Goal: Book appointment/travel/reservation

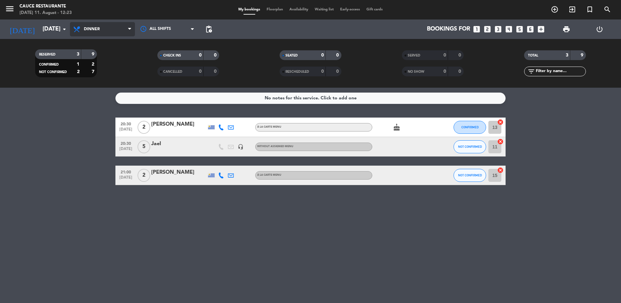
click at [99, 35] on span "Dinner" at bounding box center [102, 29] width 65 height 14
click at [58, 27] on input "[DATE]" at bounding box center [76, 29] width 75 height 13
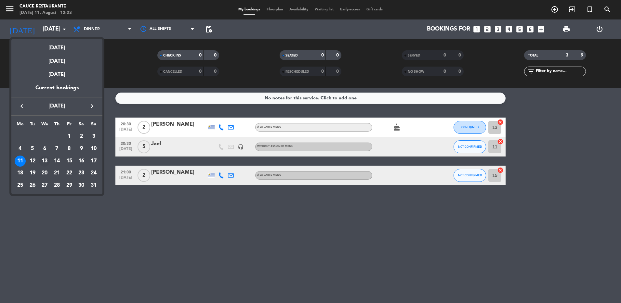
click at [45, 161] on div "13" at bounding box center [44, 161] width 11 height 11
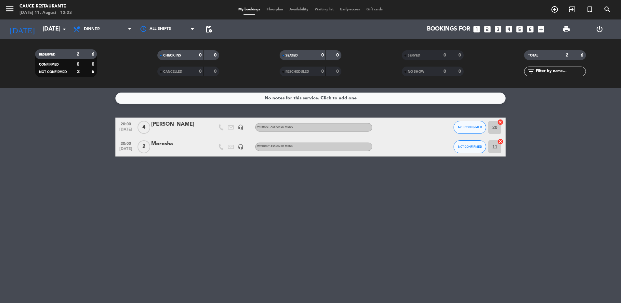
click at [93, 31] on span "Dinner" at bounding box center [92, 29] width 16 height 5
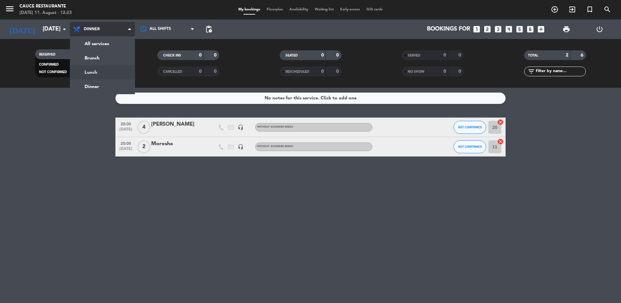
click at [93, 71] on div "menu Cauce Restaurante [DATE] 11. August - 12:23 My bookings Floorplan Availabi…" at bounding box center [310, 44] width 621 height 88
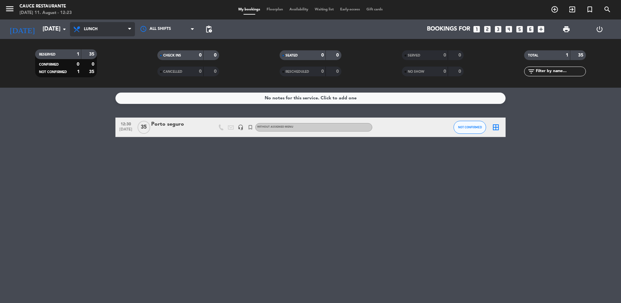
click at [88, 28] on span "Lunch" at bounding box center [91, 29] width 14 height 5
click at [62, 30] on icon "arrow_drop_down" at bounding box center [64, 29] width 8 height 8
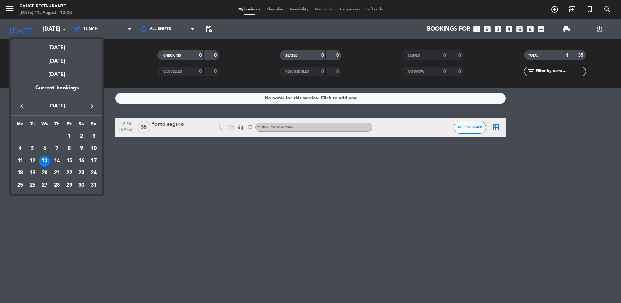
click at [70, 160] on div "15" at bounding box center [69, 161] width 11 height 11
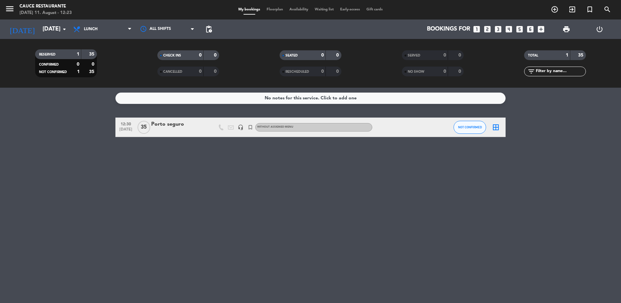
type input "[DATE]"
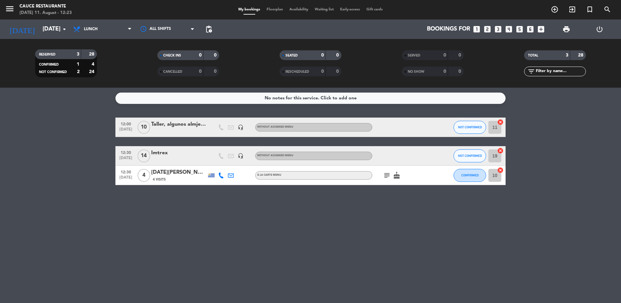
click at [184, 125] on div "Taller, algunos almjerzan otros no. Carta" at bounding box center [178, 124] width 55 height 8
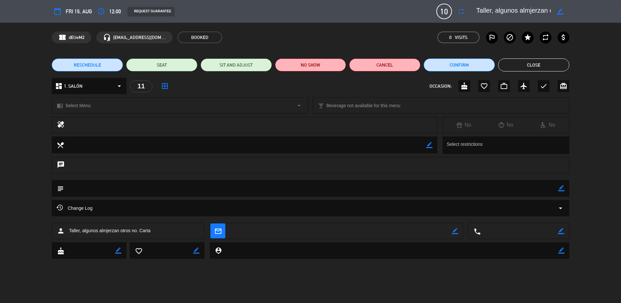
click at [523, 62] on button "Close" at bounding box center [533, 65] width 71 height 13
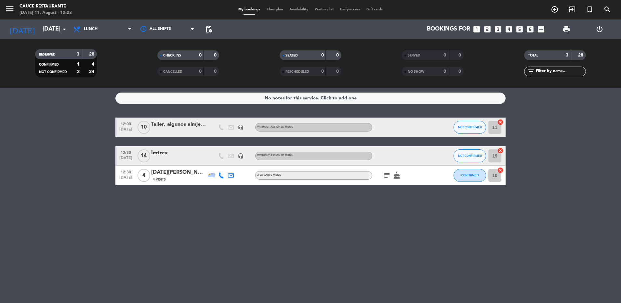
click at [167, 151] on div "Imtrex" at bounding box center [178, 153] width 55 height 8
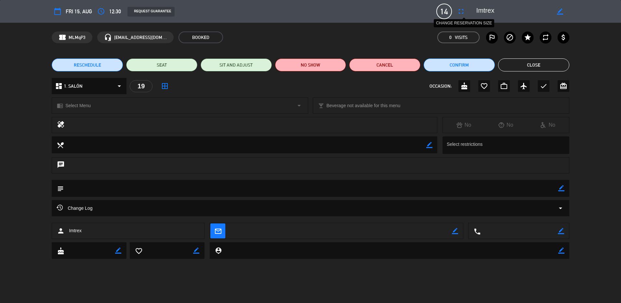
click at [460, 10] on icon "fullscreen" at bounding box center [461, 11] width 8 height 8
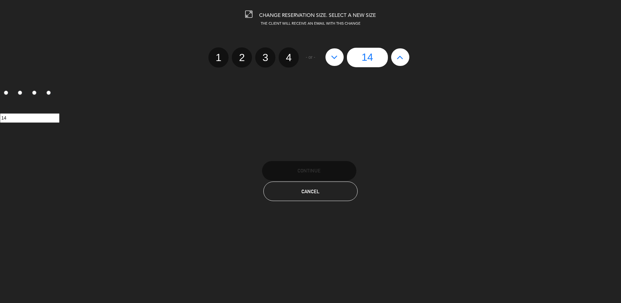
click at [333, 54] on icon at bounding box center [334, 57] width 7 height 10
type input "13"
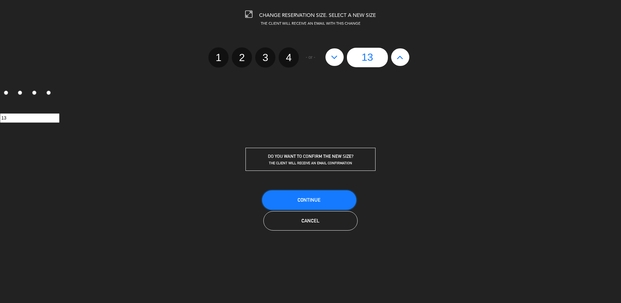
click at [302, 202] on span "Continue" at bounding box center [308, 200] width 23 height 6
